Goal: Task Accomplishment & Management: Manage account settings

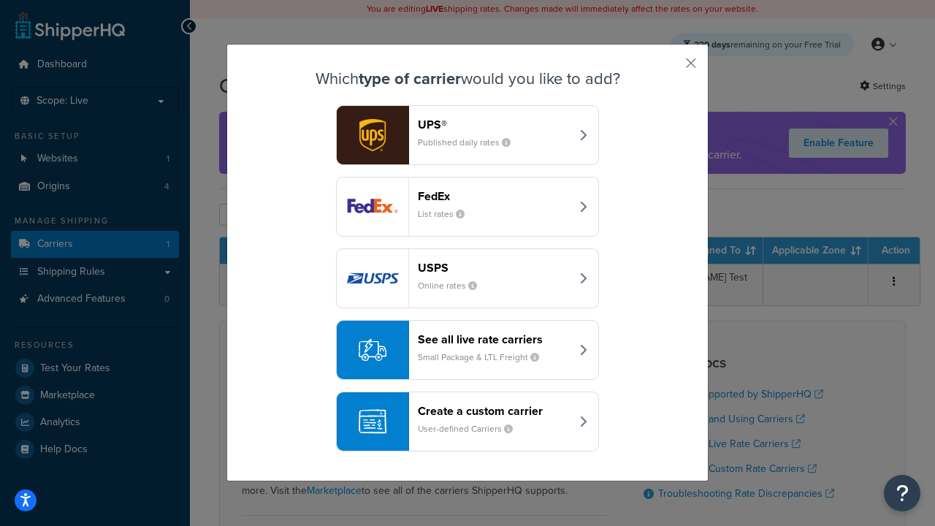
click at [467, 421] on div "Create a custom carrier User-defined Carriers" at bounding box center [494, 421] width 153 height 35
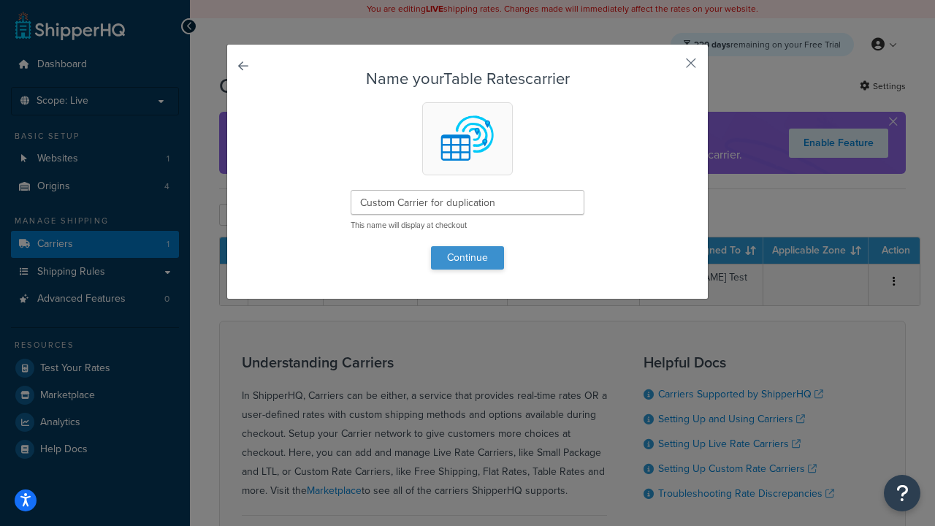
type input "Custom Carrier for duplication"
click at [467, 257] on button "Continue" at bounding box center [467, 257] width 73 height 23
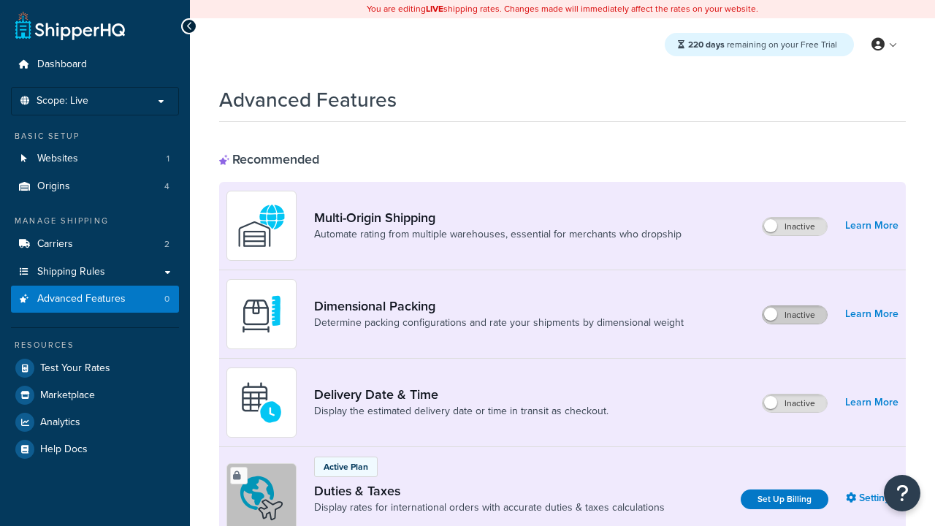
click at [795, 315] on label "Inactive" at bounding box center [795, 315] width 64 height 18
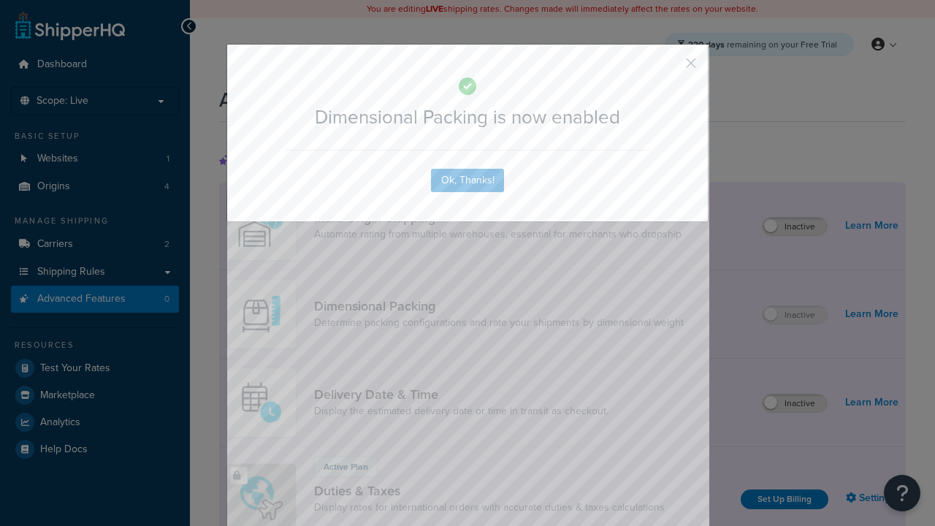
click at [669, 66] on button "button" at bounding box center [670, 68] width 4 height 4
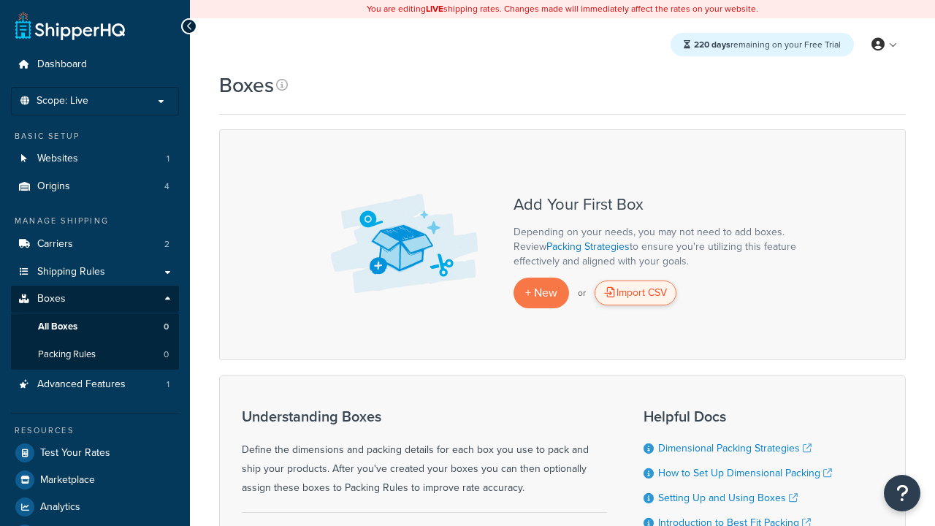
click at [635, 293] on div "Import CSV" at bounding box center [636, 292] width 82 height 25
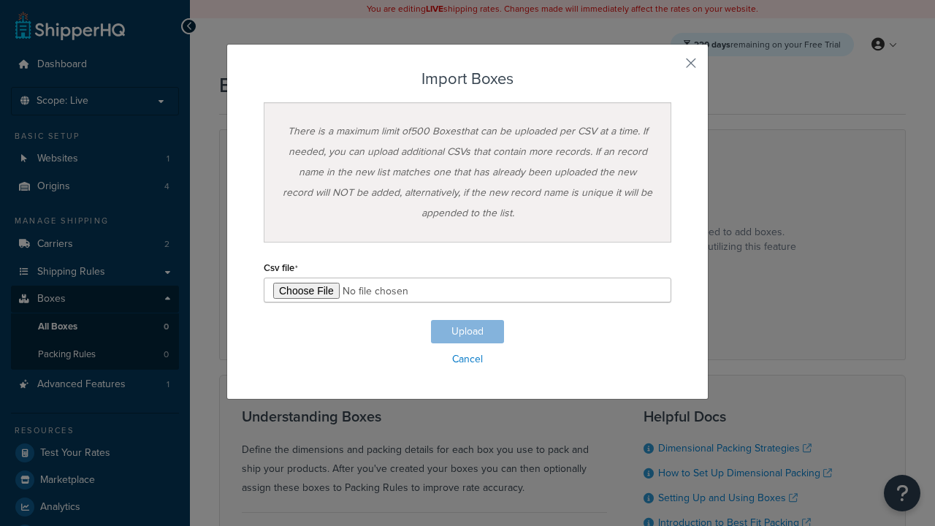
click at [467, 79] on h3 "Import Boxes" at bounding box center [468, 79] width 408 height 18
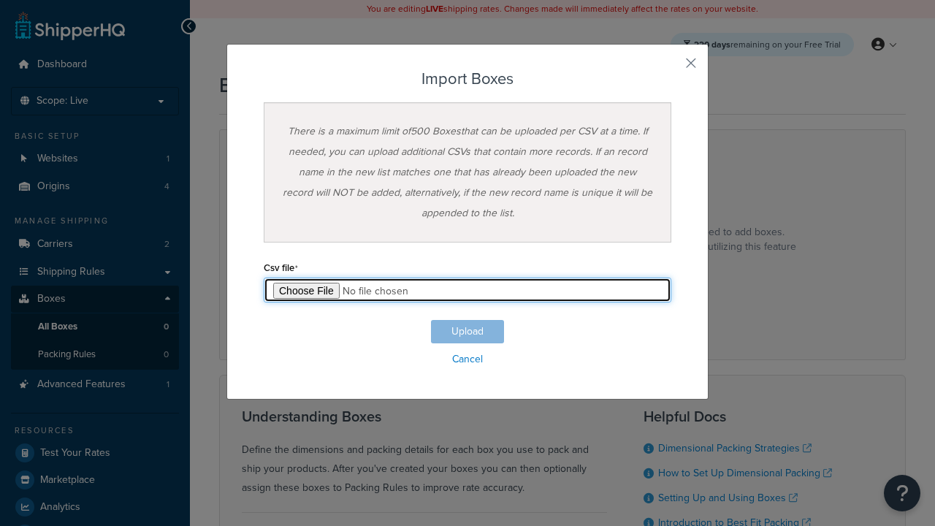
click at [467, 290] on input "file" at bounding box center [468, 290] width 408 height 25
type input "C:\fakepath\importBoxesSuccess.csv"
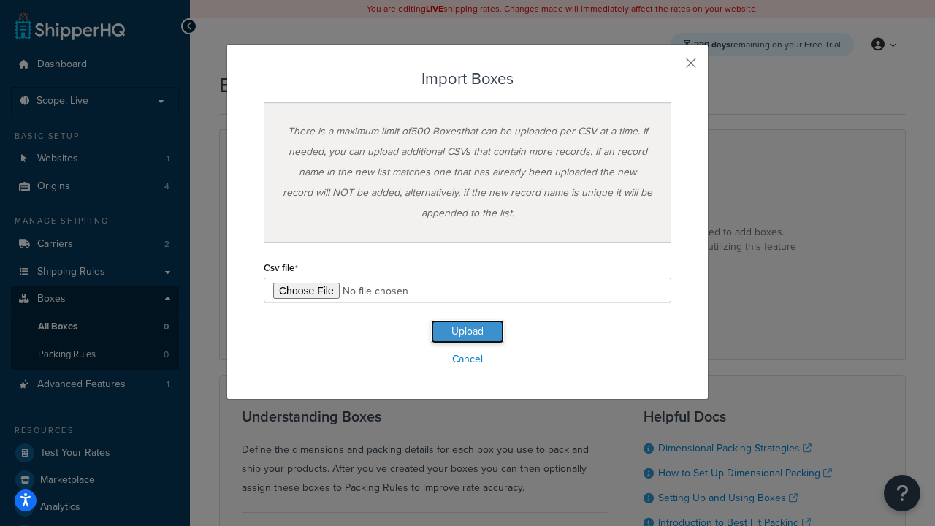
click at [467, 332] on button "Upload" at bounding box center [467, 331] width 73 height 23
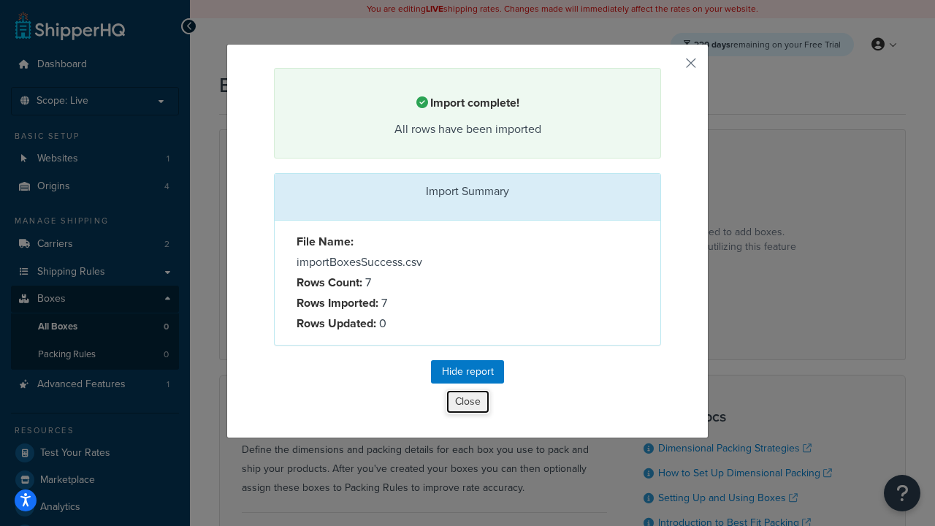
click at [467, 404] on button "Close" at bounding box center [468, 401] width 45 height 25
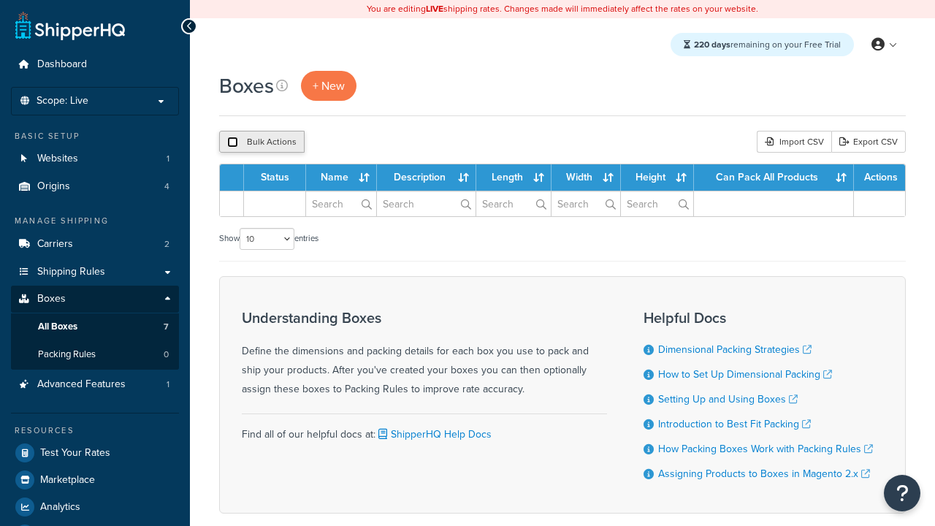
click at [232, 142] on input "checkbox" at bounding box center [232, 142] width 11 height 11
checkbox input "true"
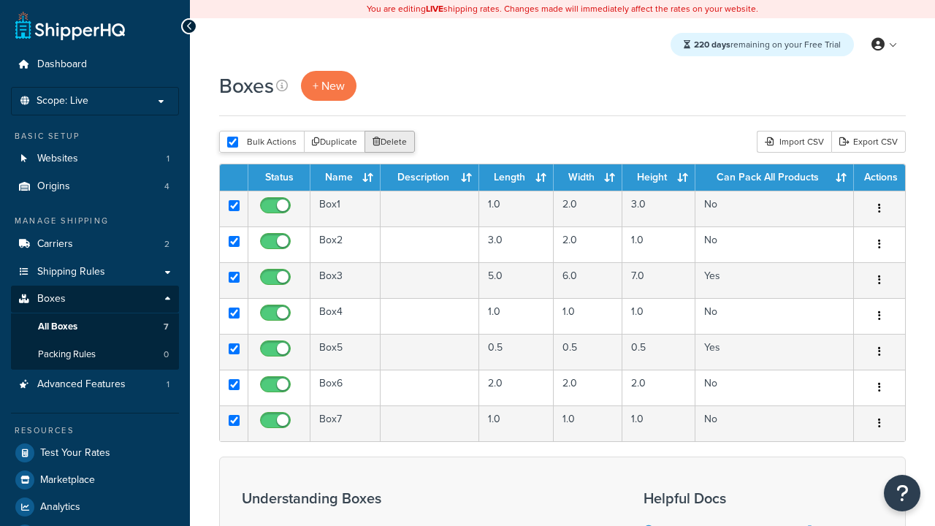
click at [393, 142] on button "Delete" at bounding box center [389, 142] width 50 height 22
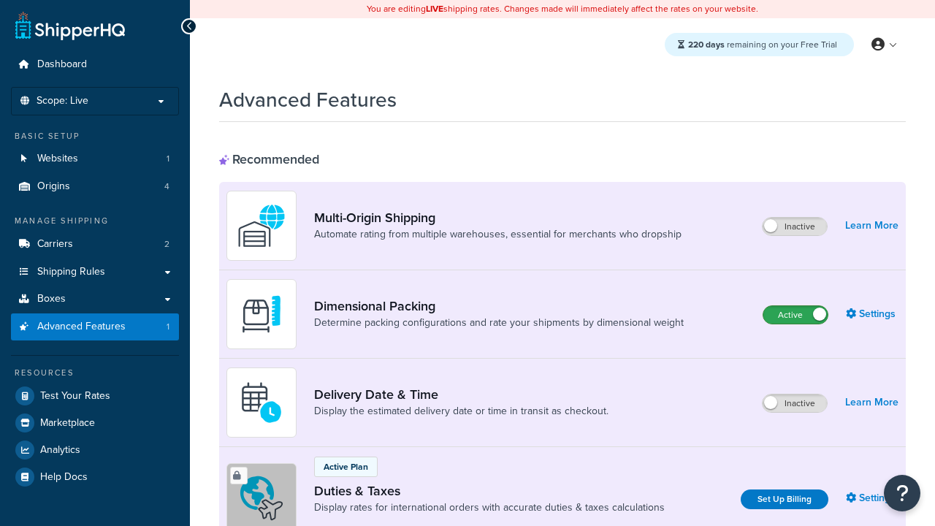
click at [795, 315] on label "Active" at bounding box center [795, 315] width 64 height 18
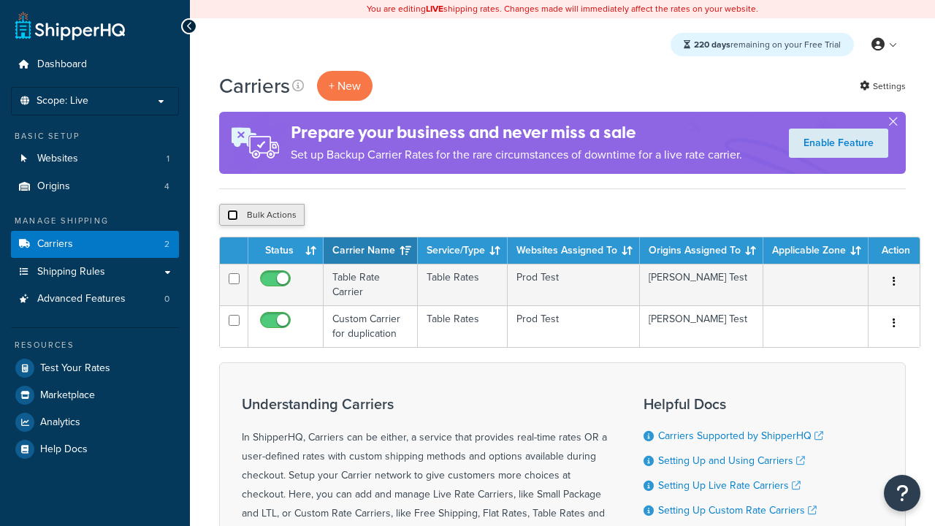
click at [232, 215] on input "checkbox" at bounding box center [232, 215] width 11 height 11
checkbox input "true"
click at [0, 0] on button "Delete" at bounding box center [0, 0] width 0 height 0
